Goal: Transaction & Acquisition: Subscribe to service/newsletter

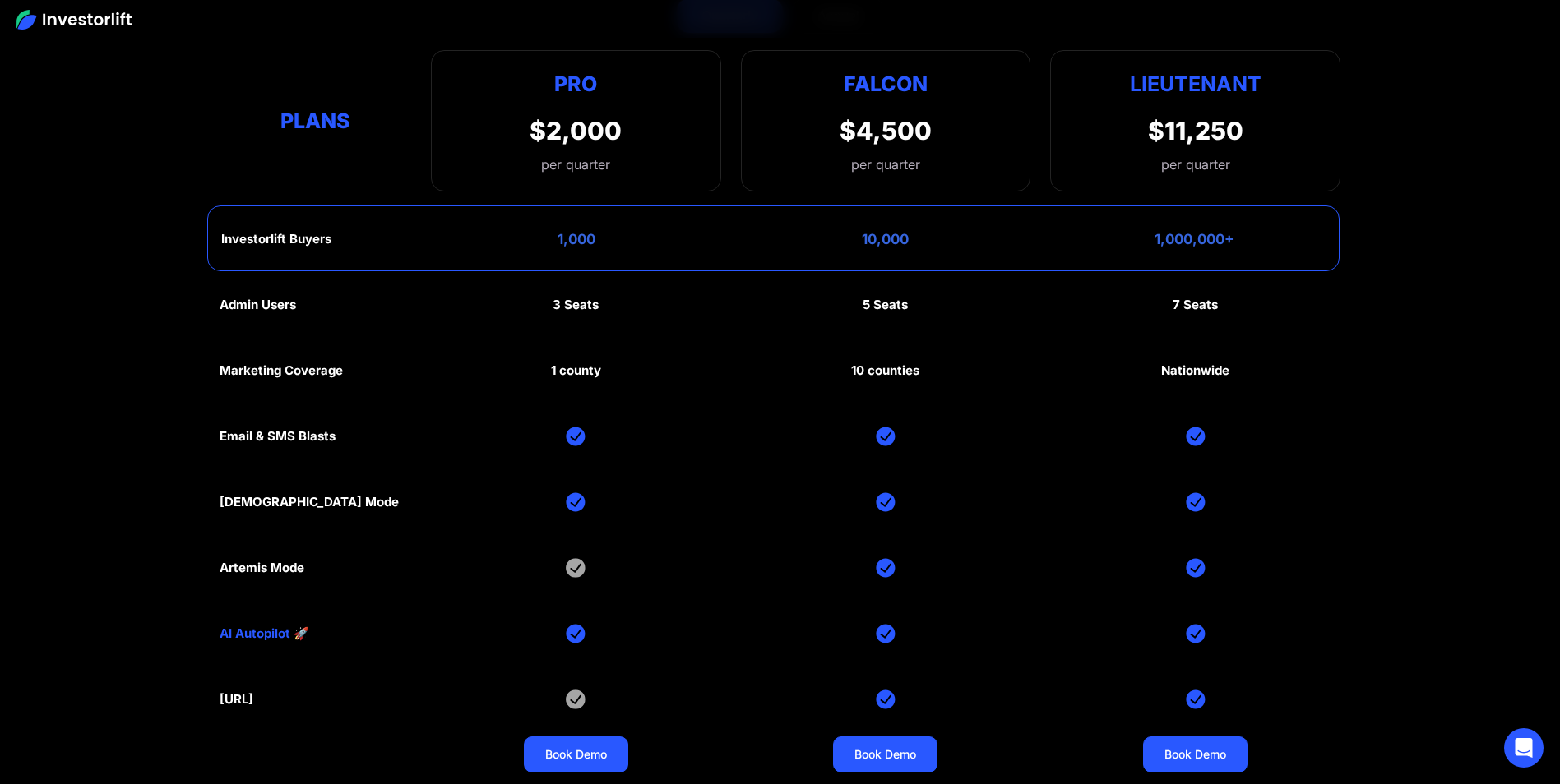
scroll to position [8385, 0]
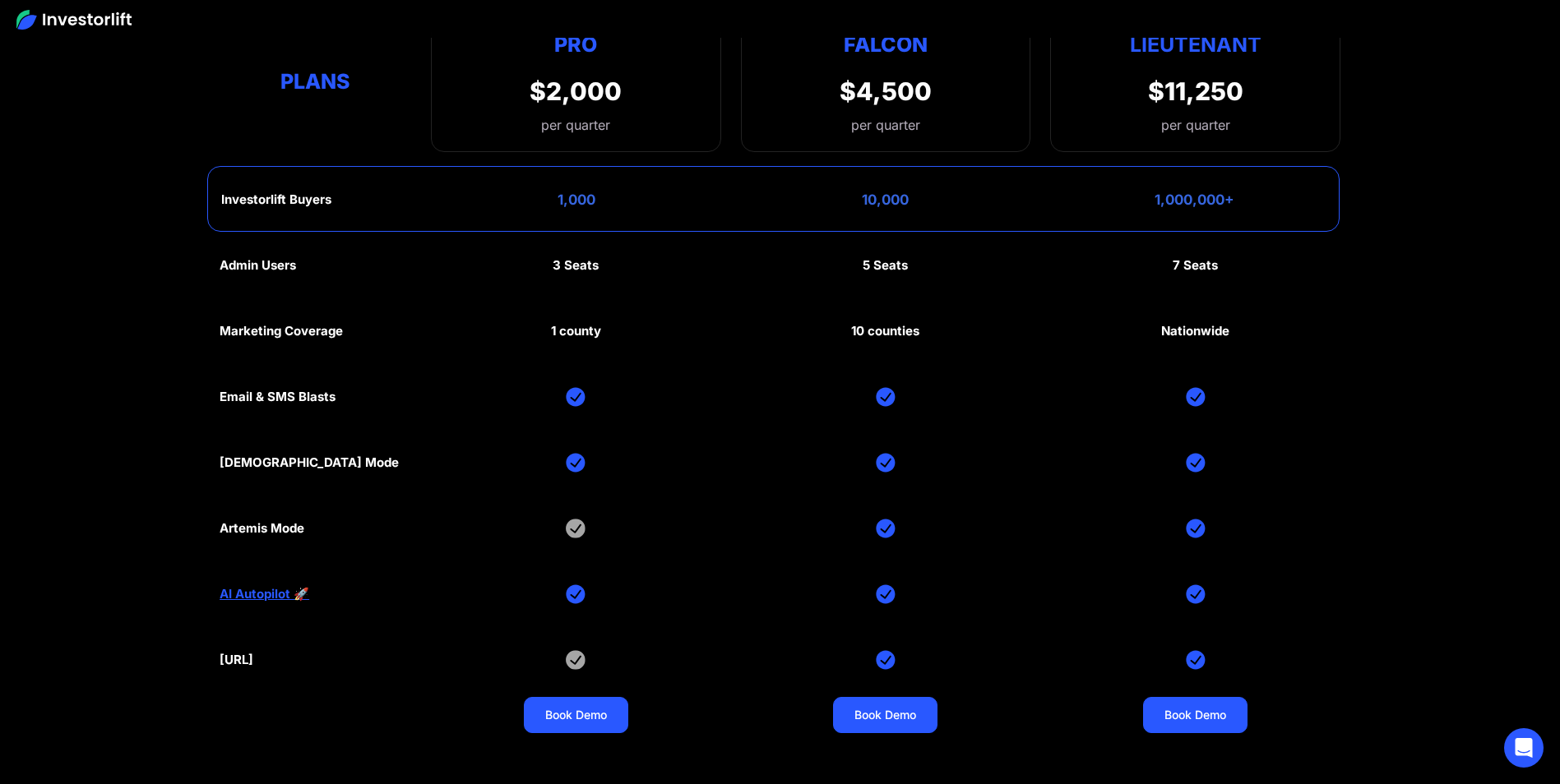
click at [268, 594] on link "AI Autopilot 🚀" at bounding box center [264, 594] width 89 height 15
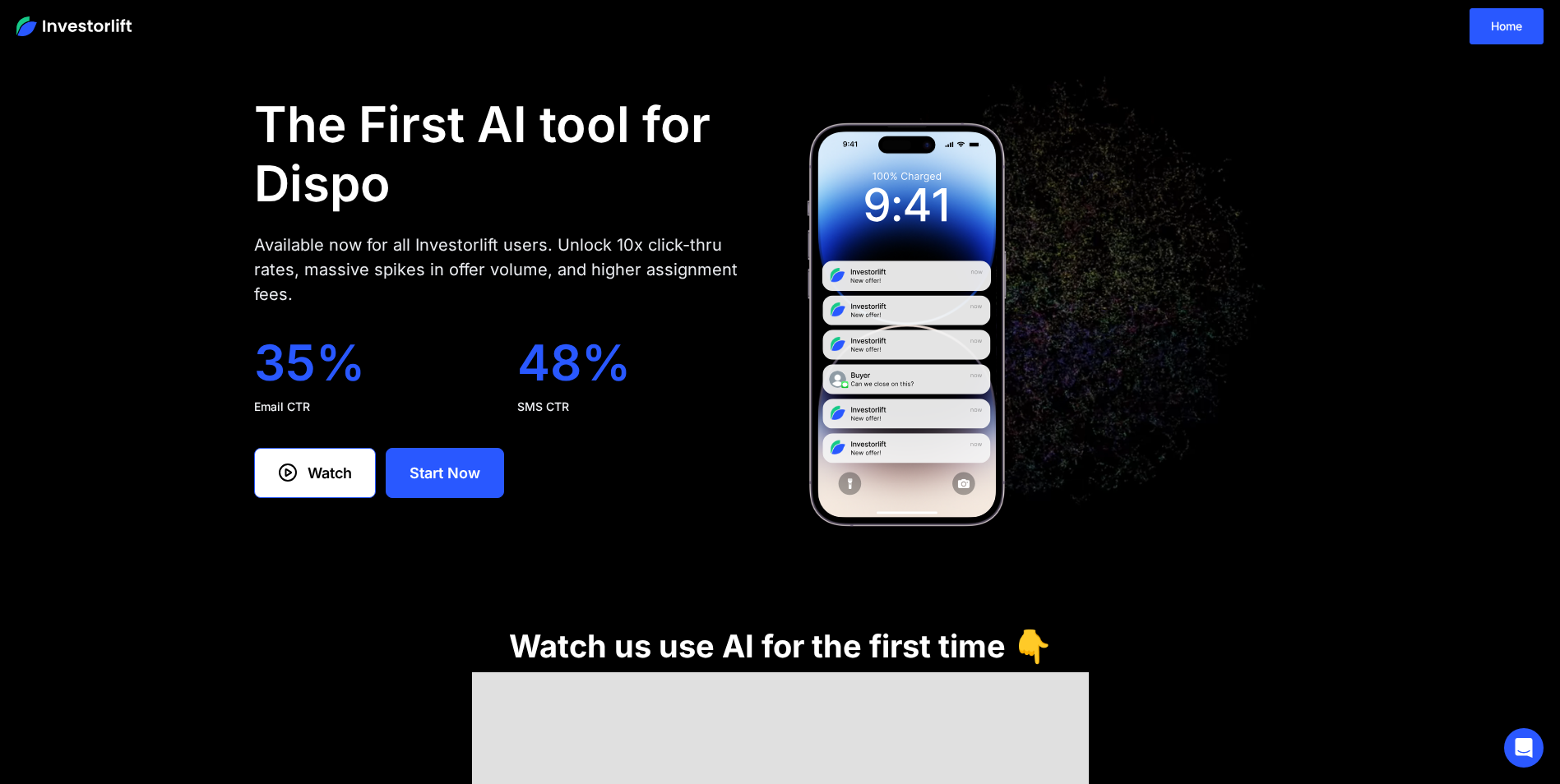
click at [46, 24] on img at bounding box center [74, 26] width 115 height 20
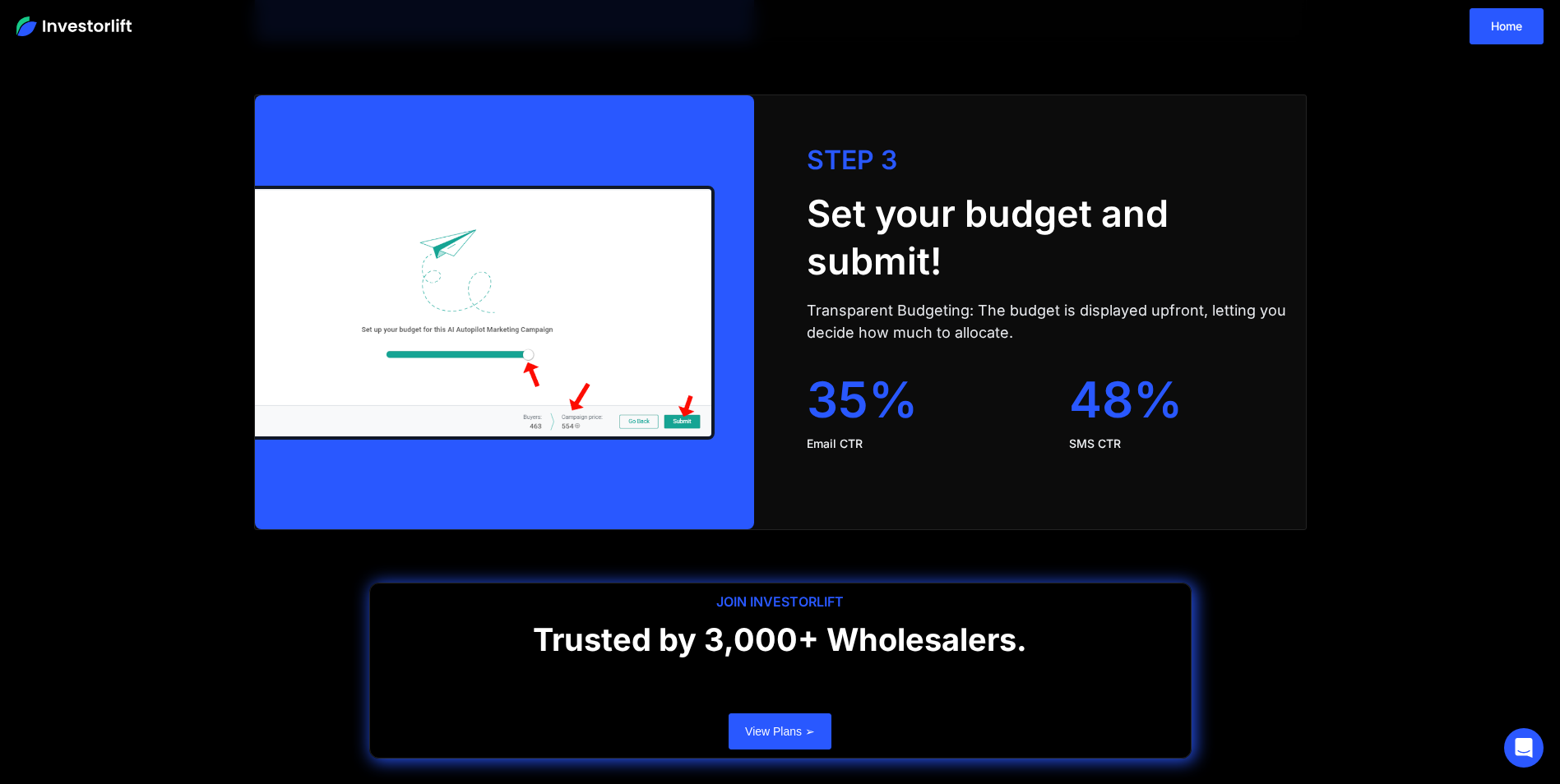
scroll to position [3284, 0]
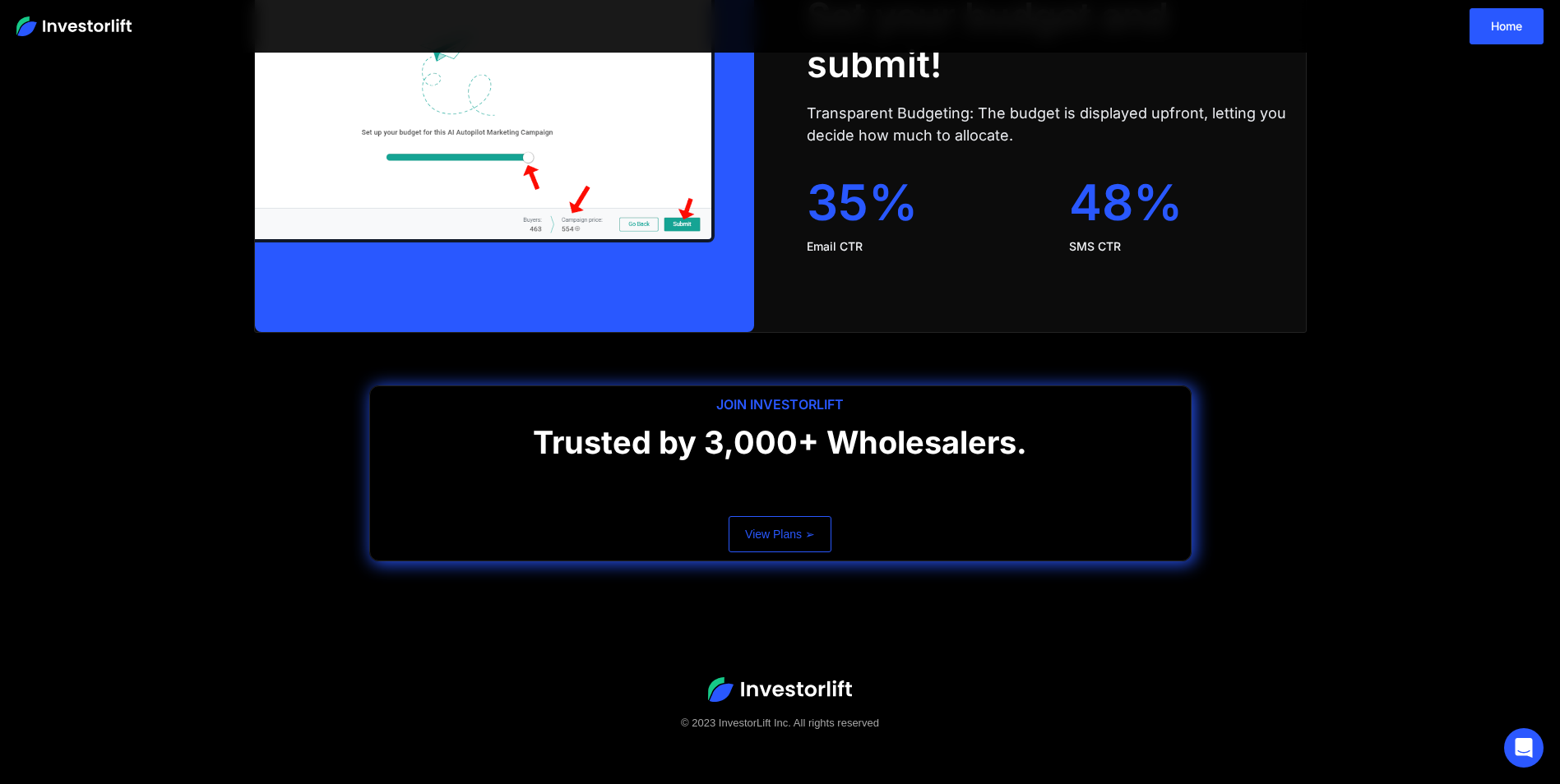
click at [793, 548] on link "View Plans ➢" at bounding box center [780, 534] width 103 height 36
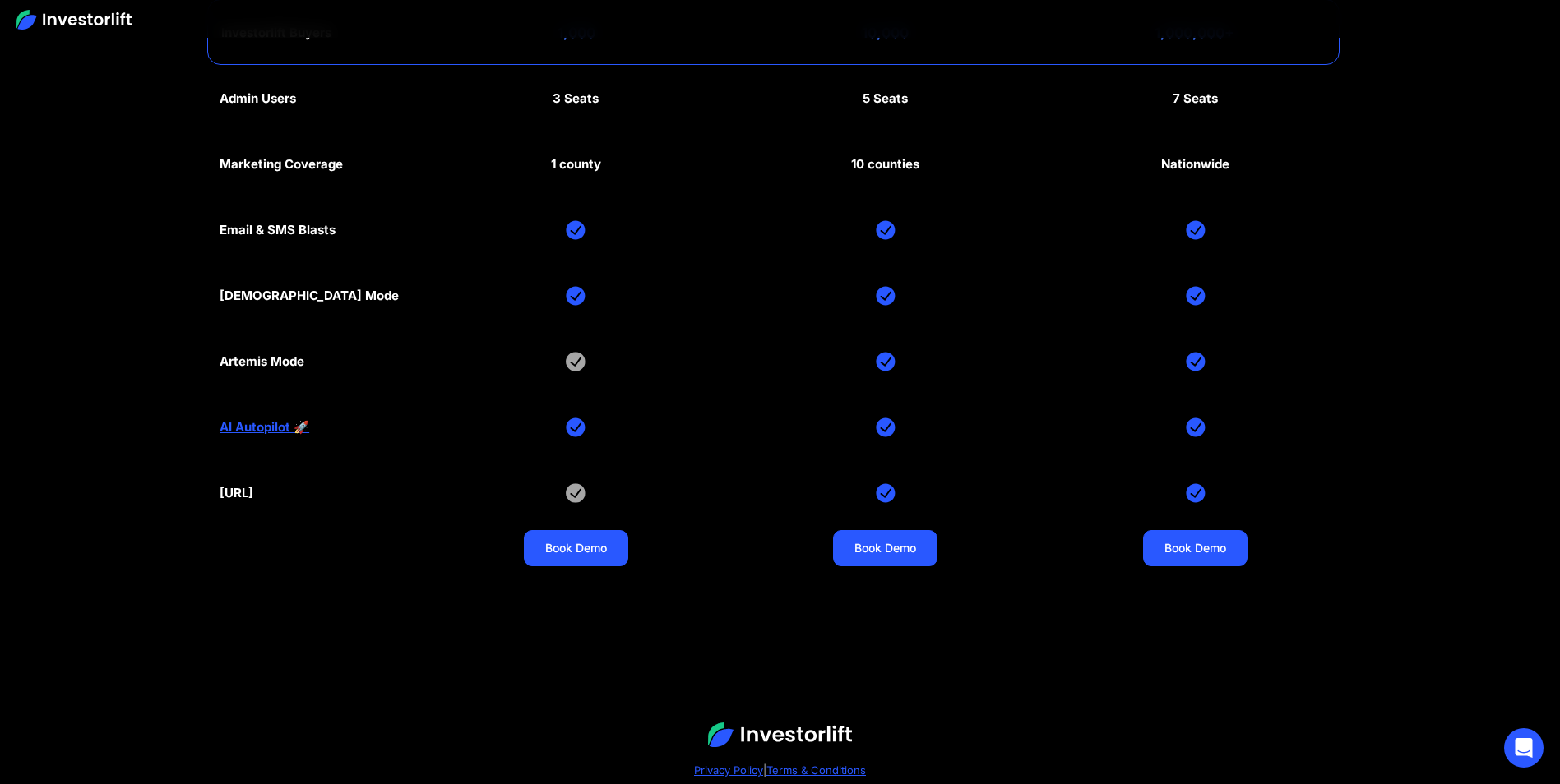
scroll to position [8631, 0]
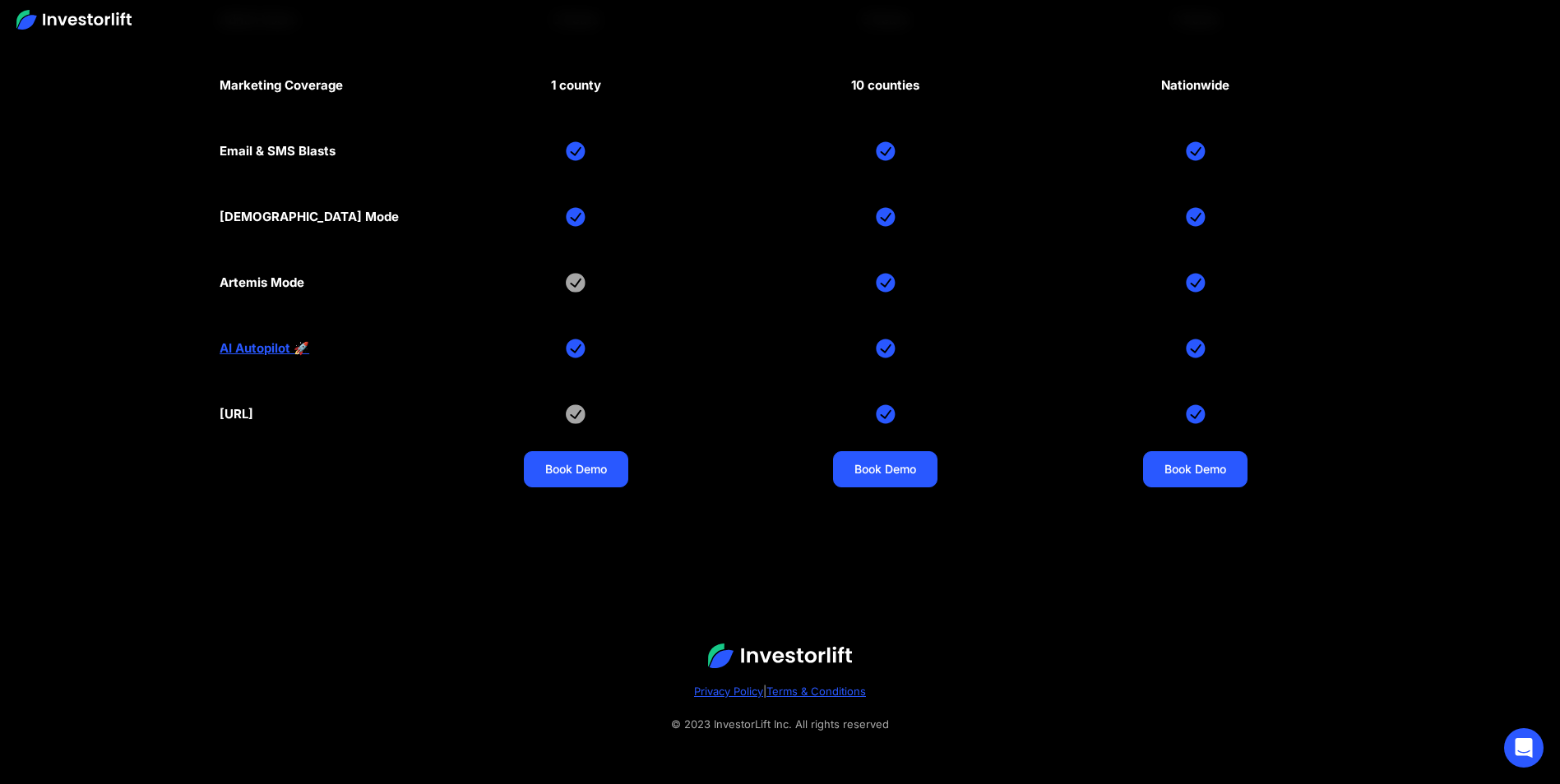
click at [262, 345] on link "AI Autopilot 🚀" at bounding box center [264, 348] width 89 height 15
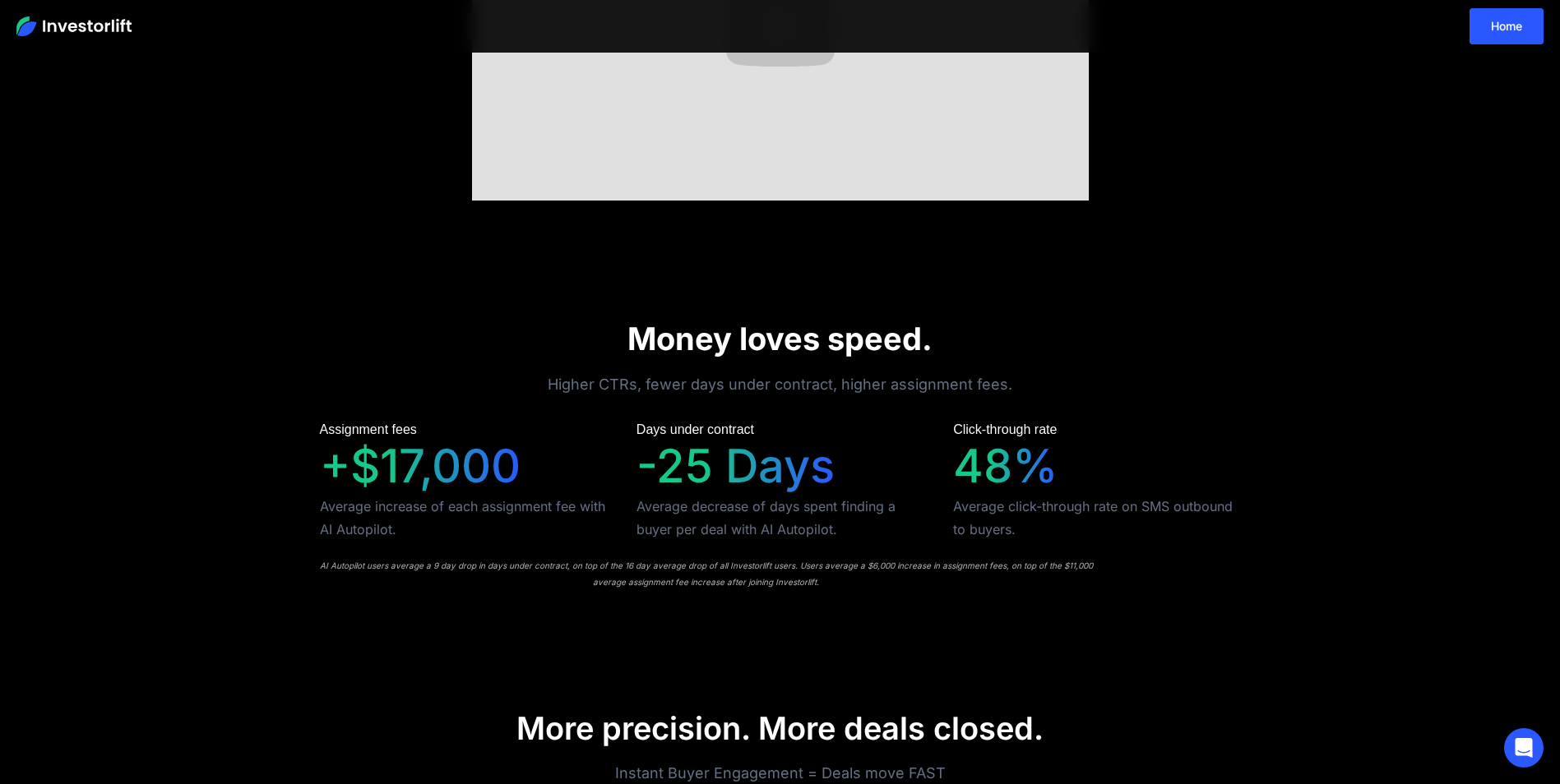
scroll to position [1311, 0]
